Goal: Communication & Community: Answer question/provide support

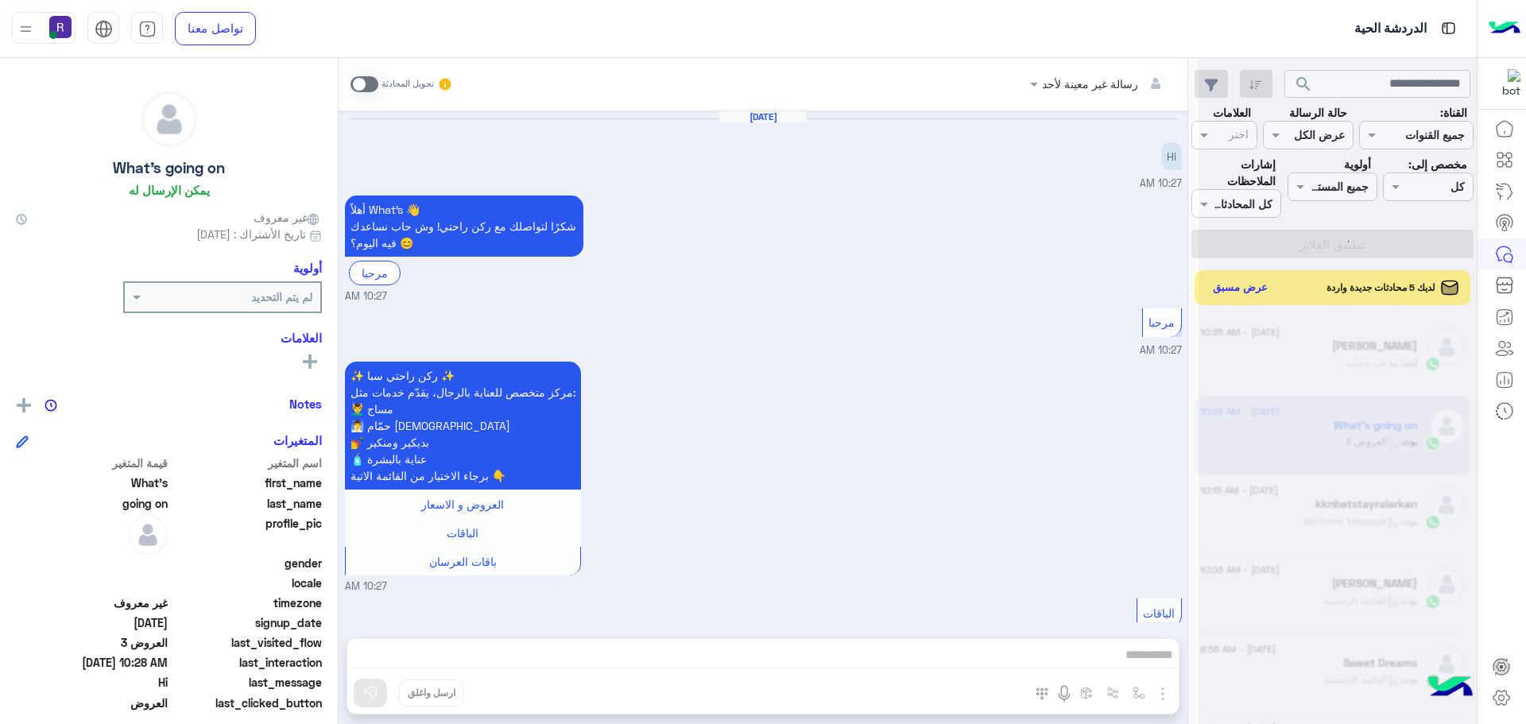
scroll to position [628, 0]
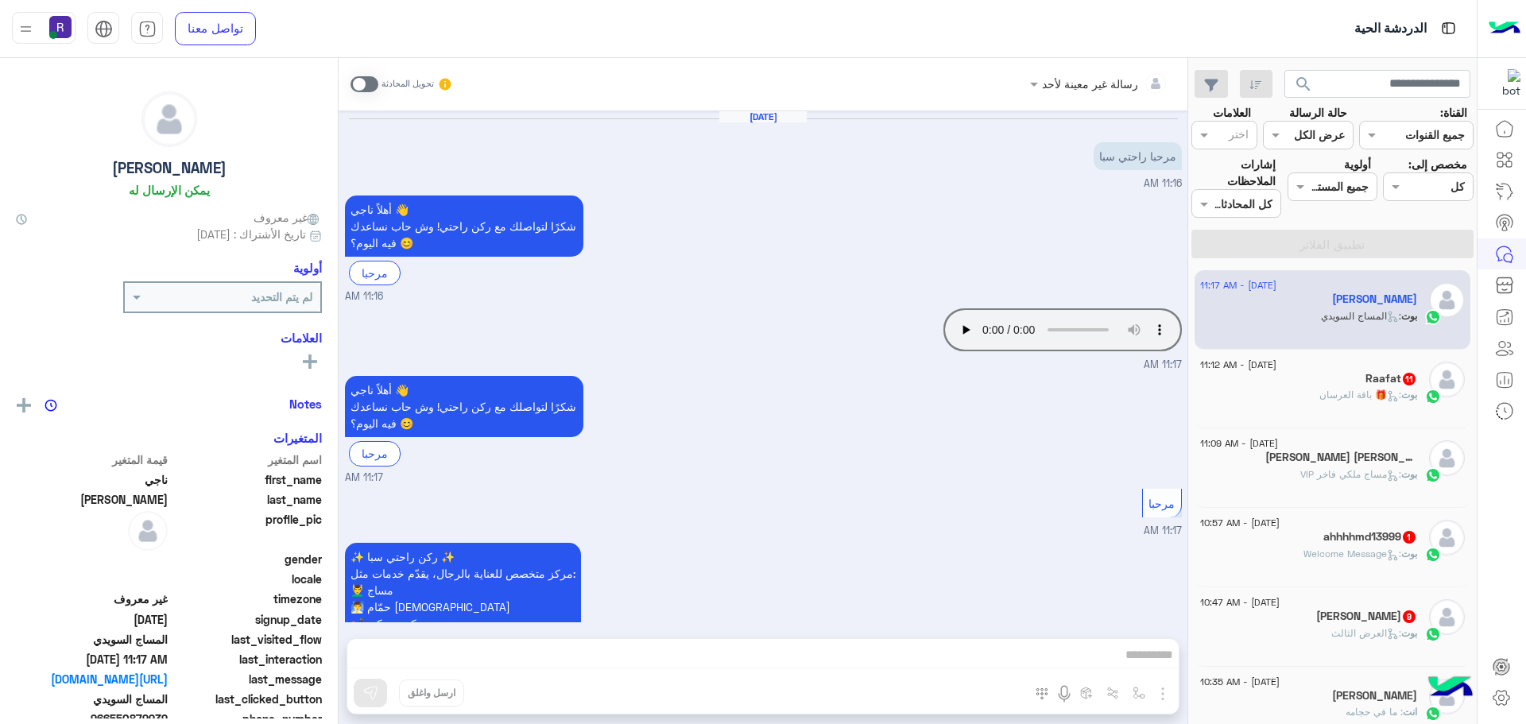
scroll to position [603, 0]
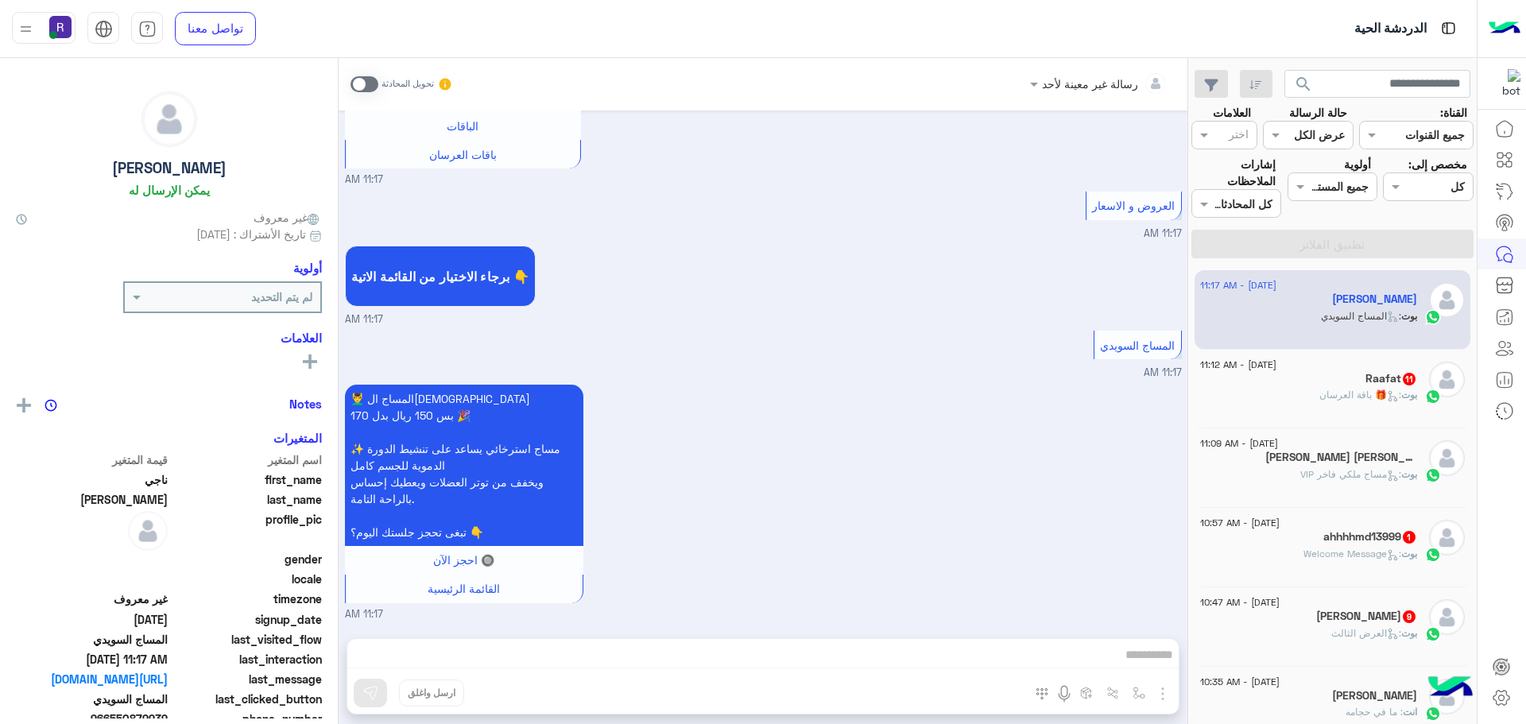
click at [1324, 383] on div "Raafat 11" at bounding box center [1308, 380] width 217 height 17
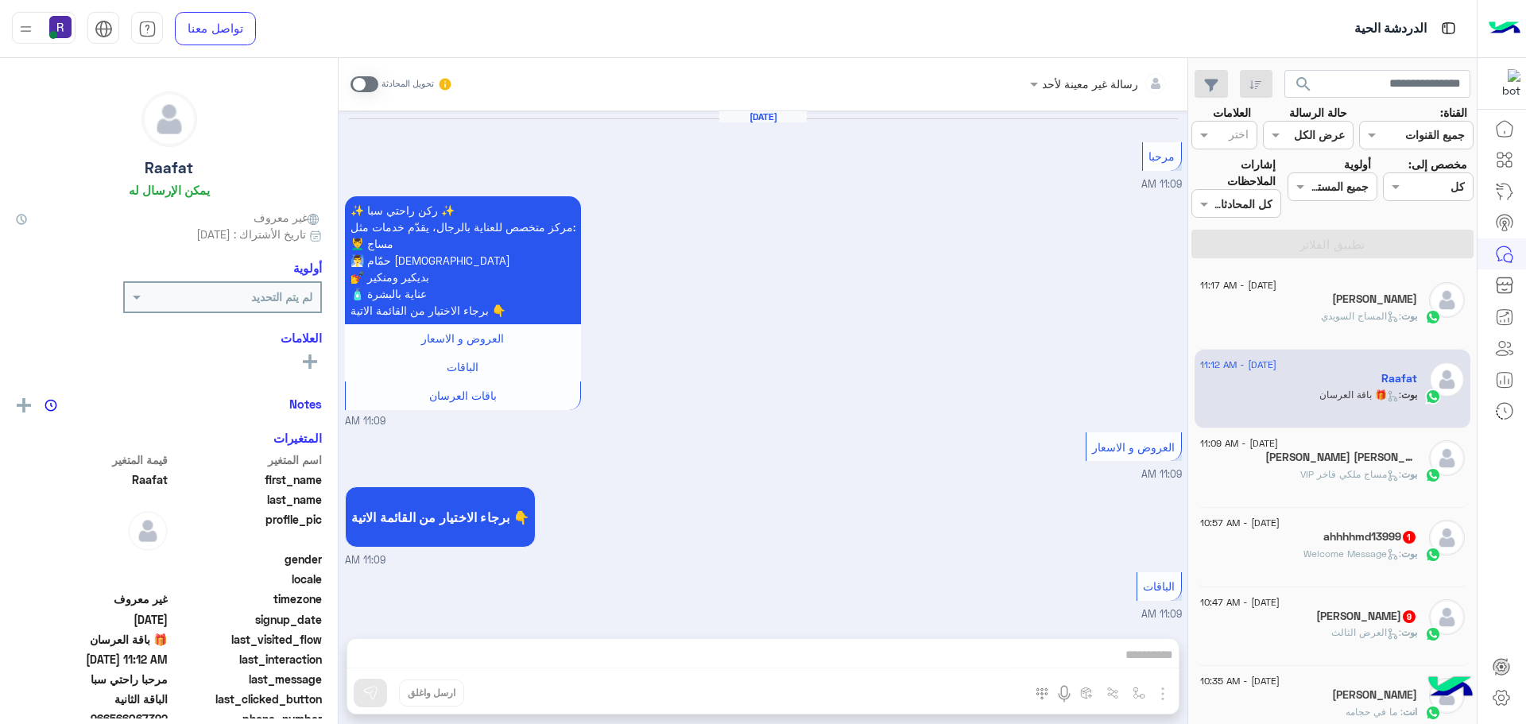
scroll to position [3343, 0]
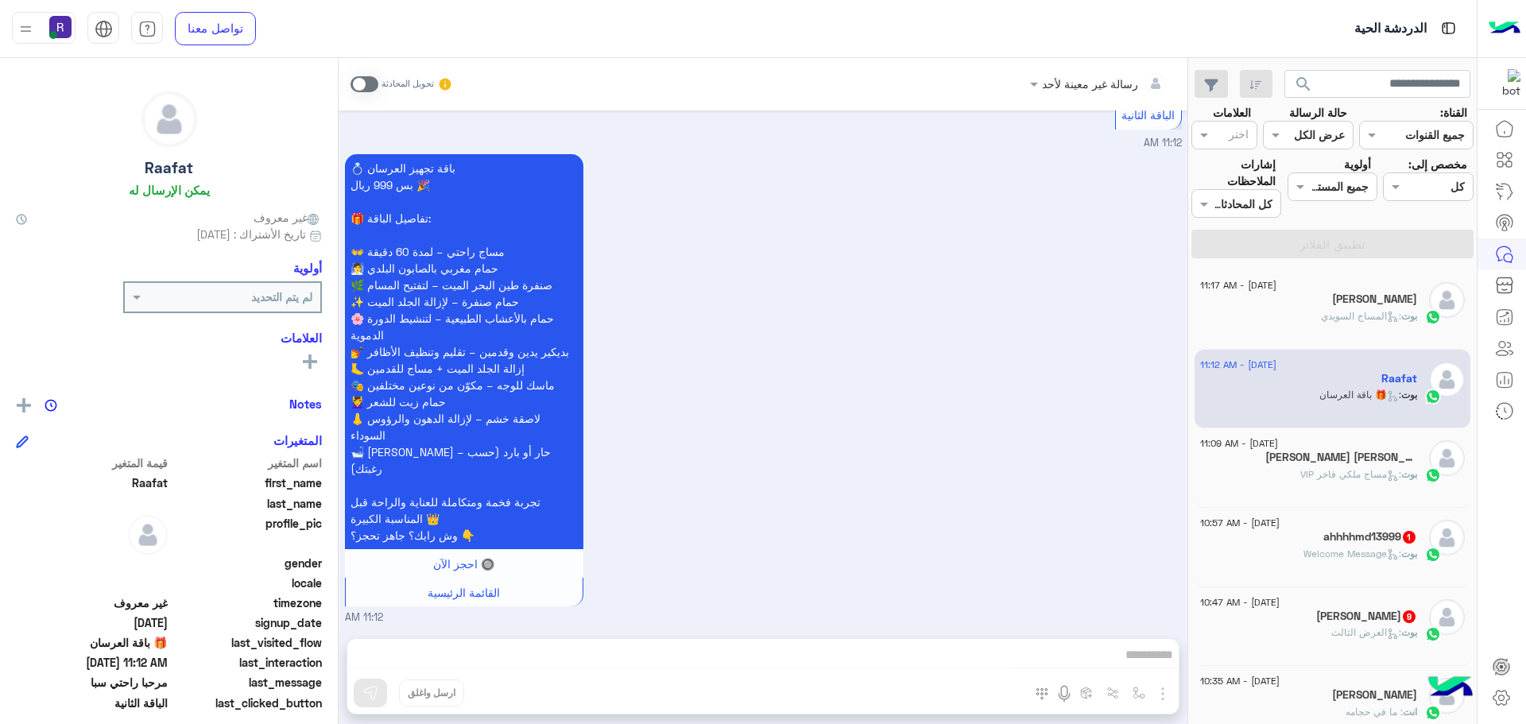
click at [1328, 467] on p "بوت : مساج ملكي فاخر VIP" at bounding box center [1358, 474] width 117 height 14
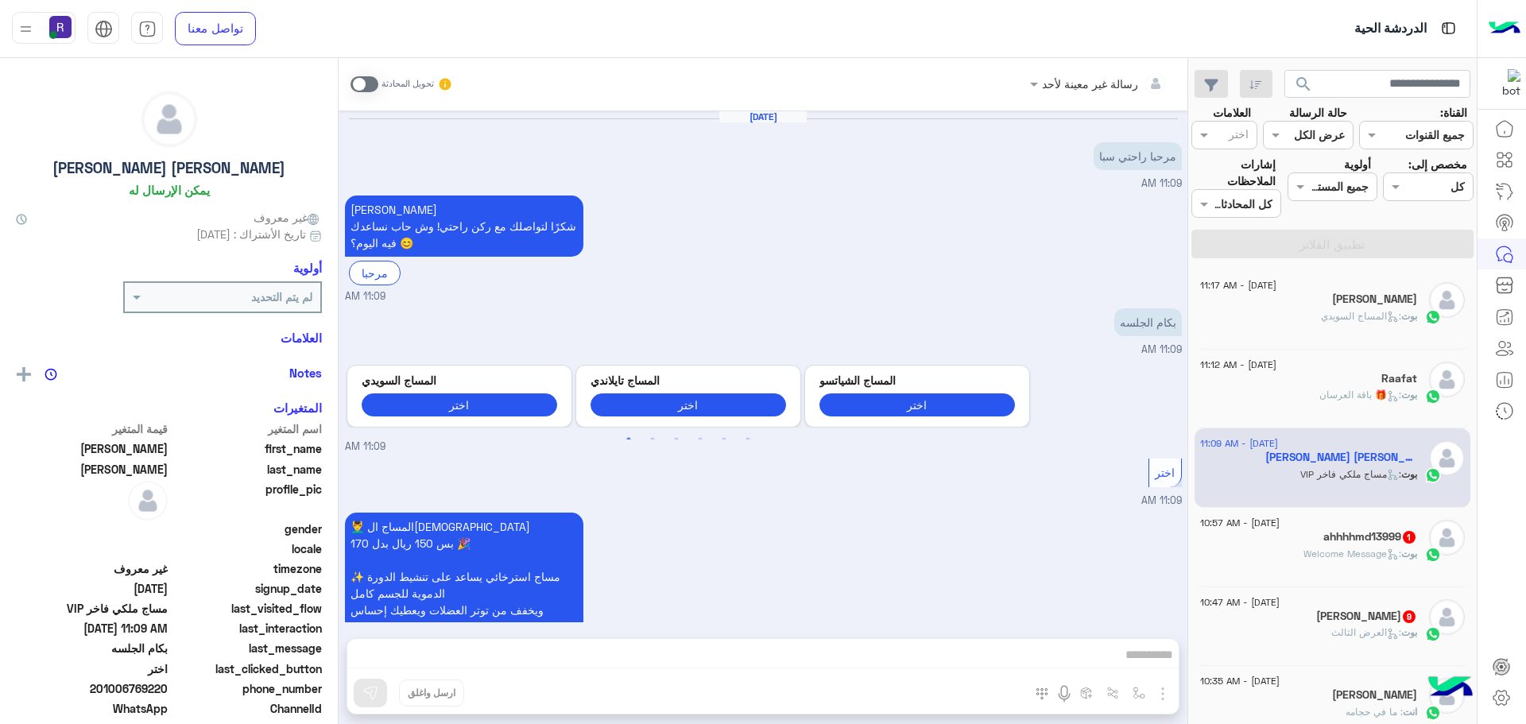
scroll to position [523, 0]
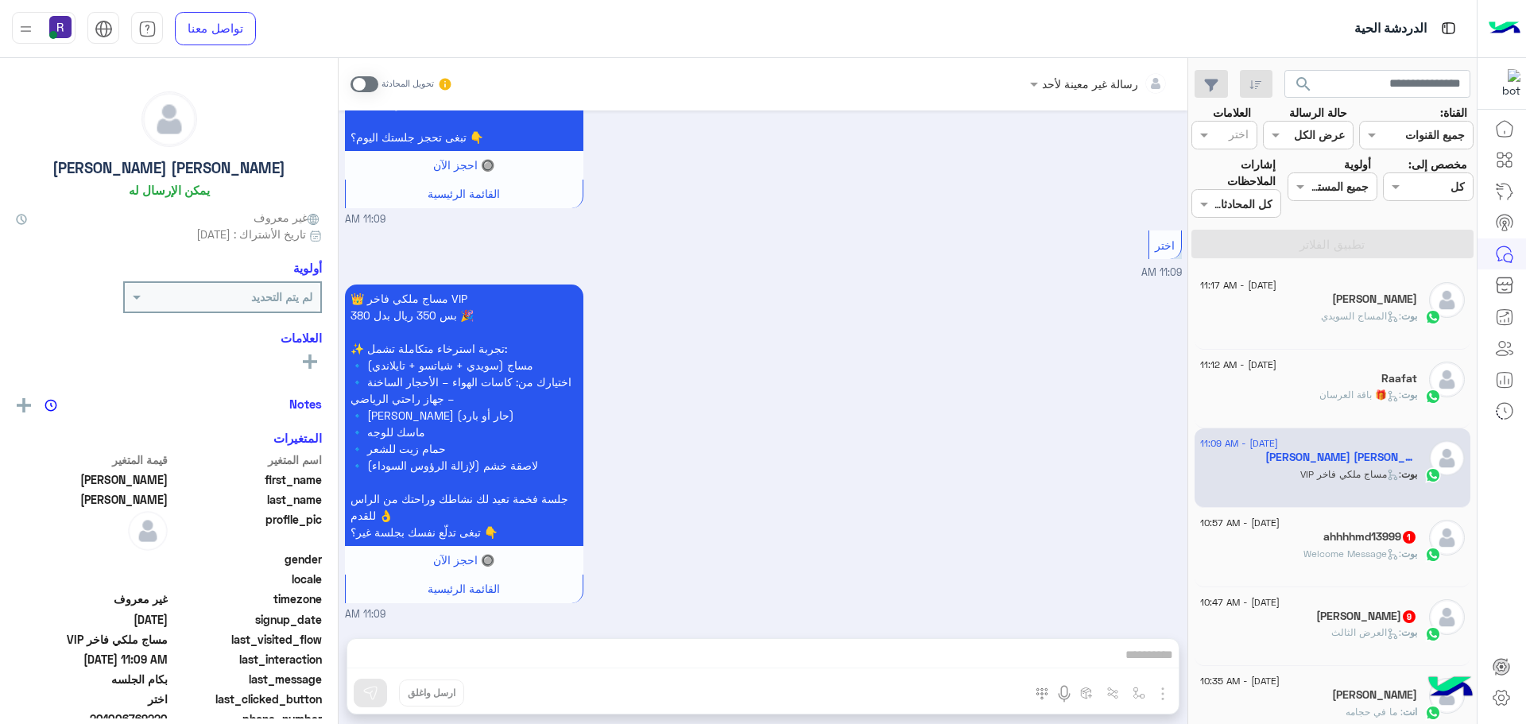
click at [1341, 548] on span ": Welcome Message" at bounding box center [1353, 554] width 98 height 12
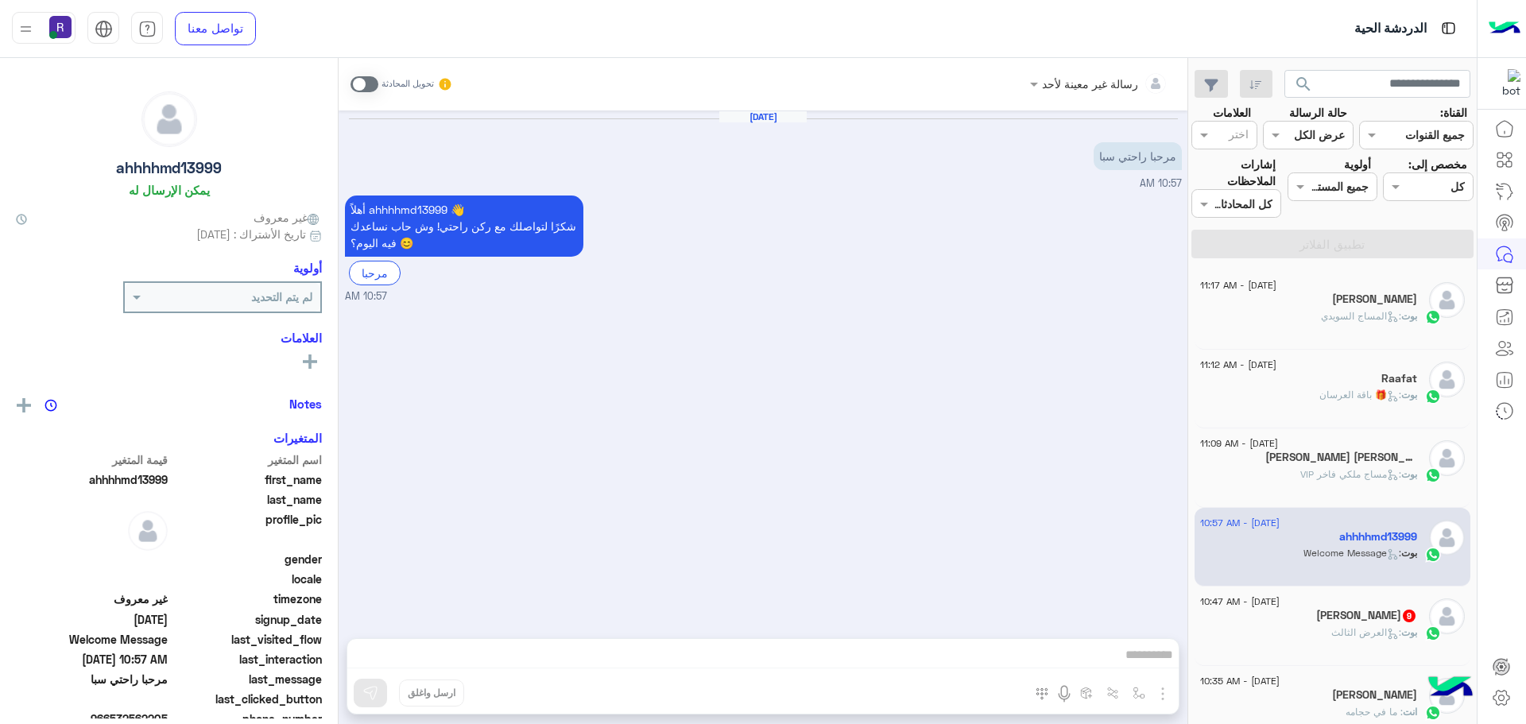
click at [1344, 618] on h5 "[PERSON_NAME] 9" at bounding box center [1366, 616] width 101 height 14
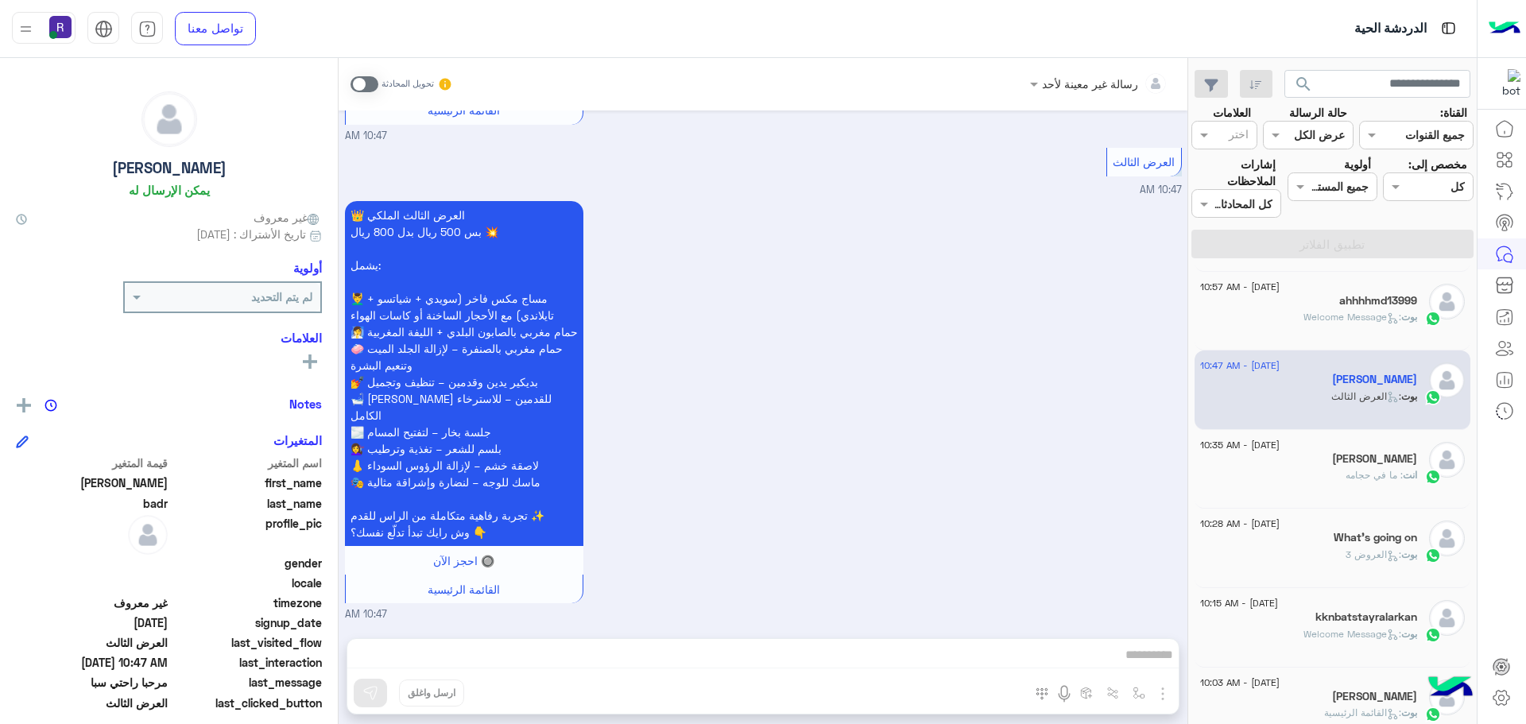
scroll to position [318, 0]
